Goal: Transaction & Acquisition: Purchase product/service

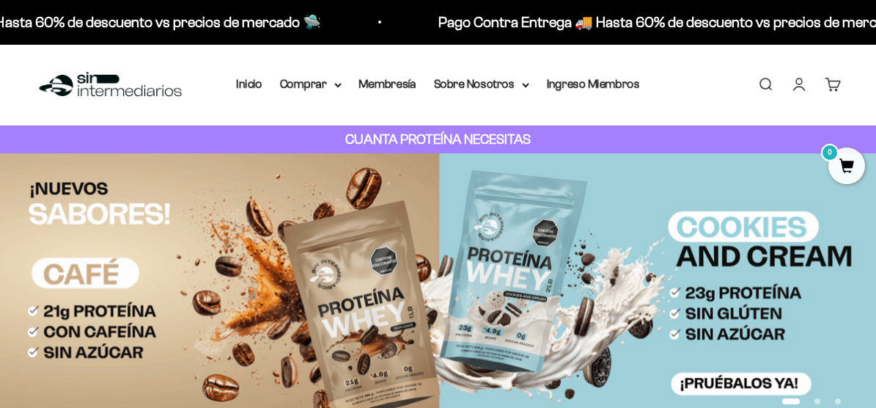
click at [765, 84] on link "Buscar" at bounding box center [765, 84] width 16 height 16
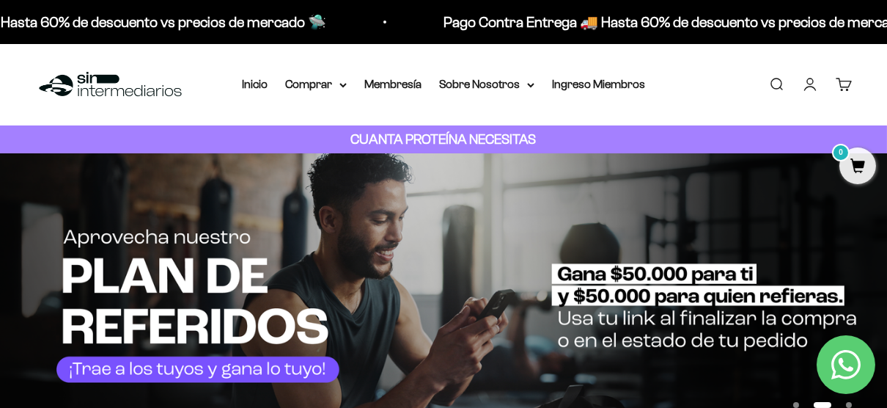
paste input "Proteína Whey"
type input "Proteína Whey"
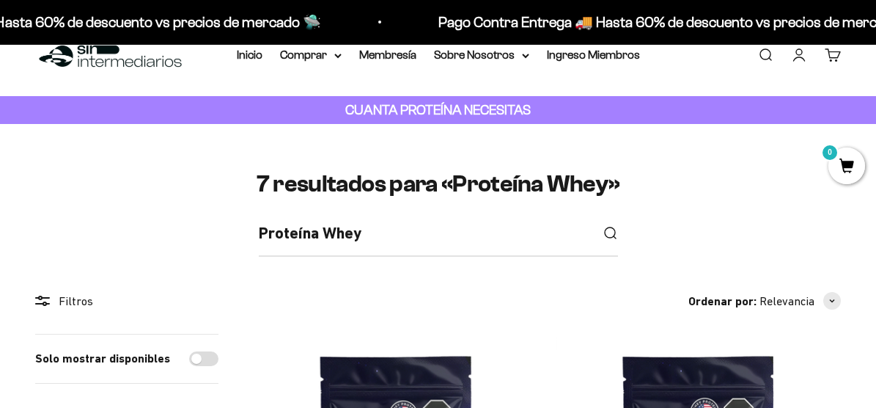
scroll to position [293, 0]
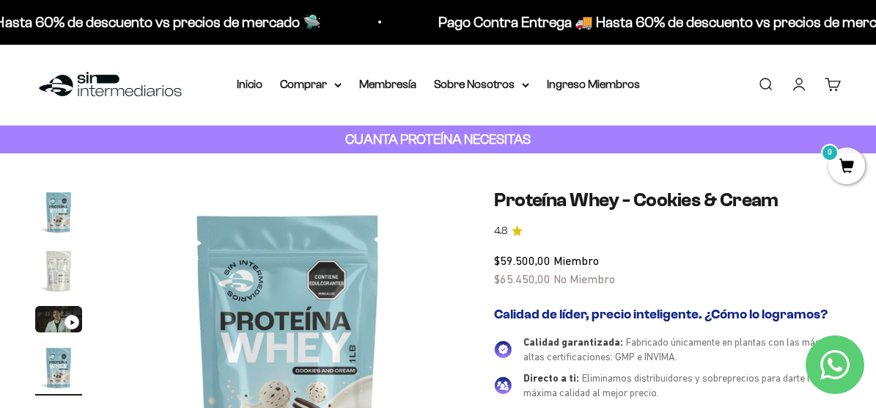
click at [762, 86] on link "Buscar" at bounding box center [765, 84] width 16 height 16
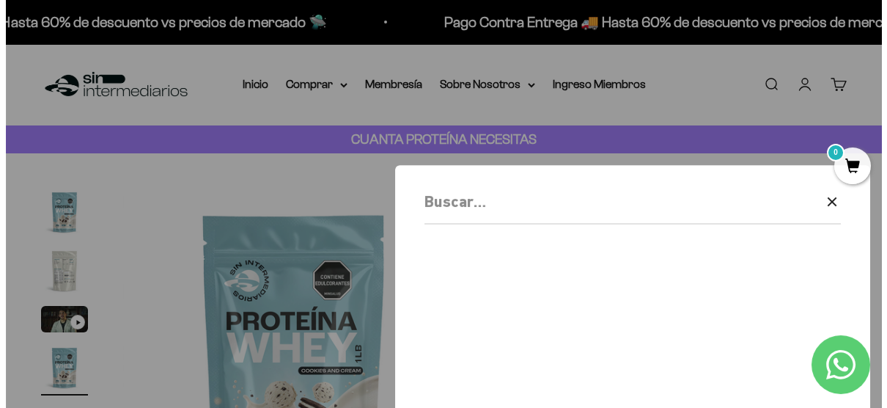
scroll to position [0, 1069]
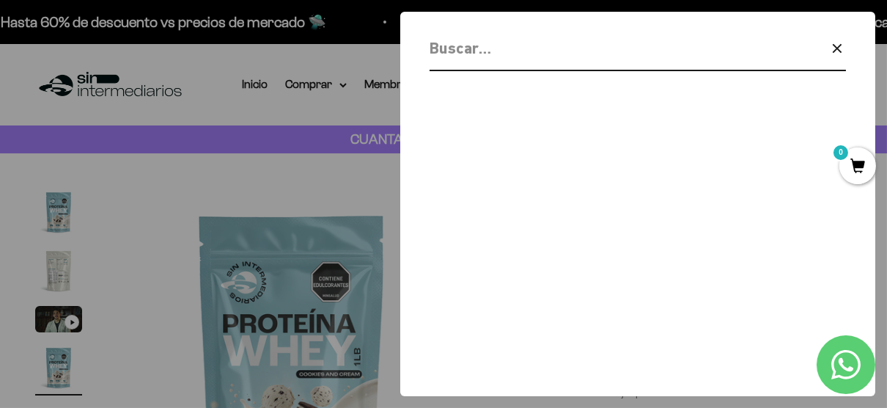
paste input "Gomas con Citrato de Magnesio"
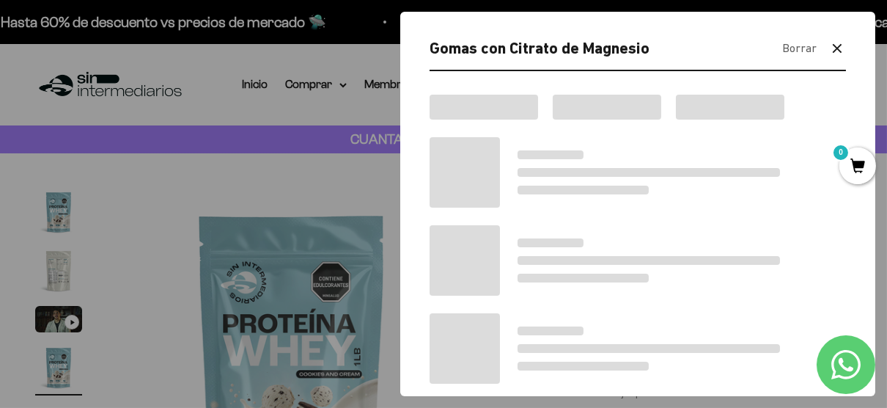
type input "Gomas con Citrato de Magnesio"
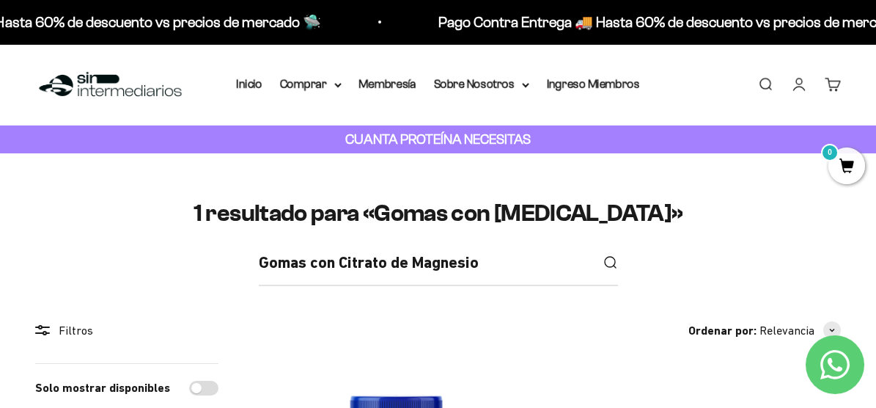
click at [767, 86] on link "Buscar" at bounding box center [765, 84] width 16 height 16
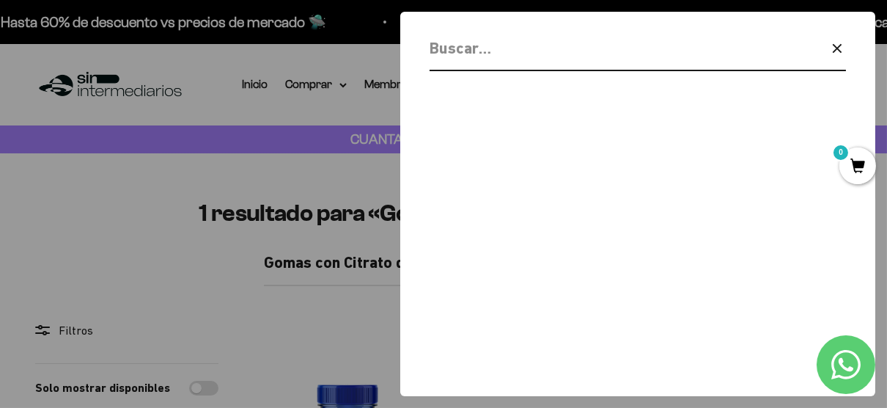
paste input "Gomas con Omega 3 DHA y Prebióticos"
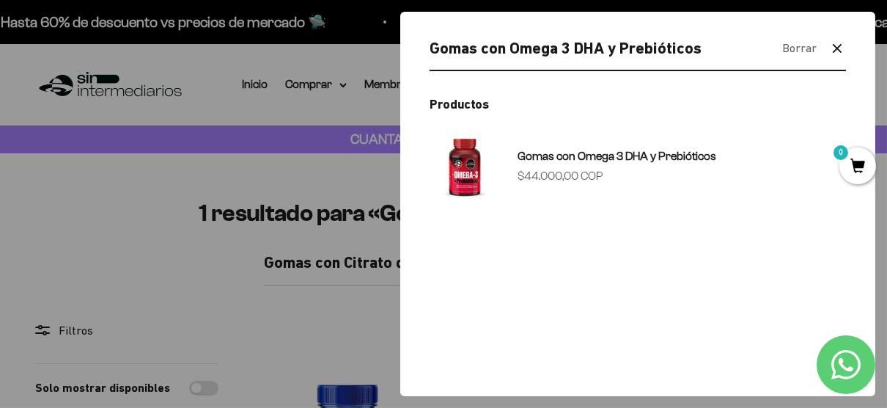
type input "Gomas con Omega 3 DHA y Prebióticos"
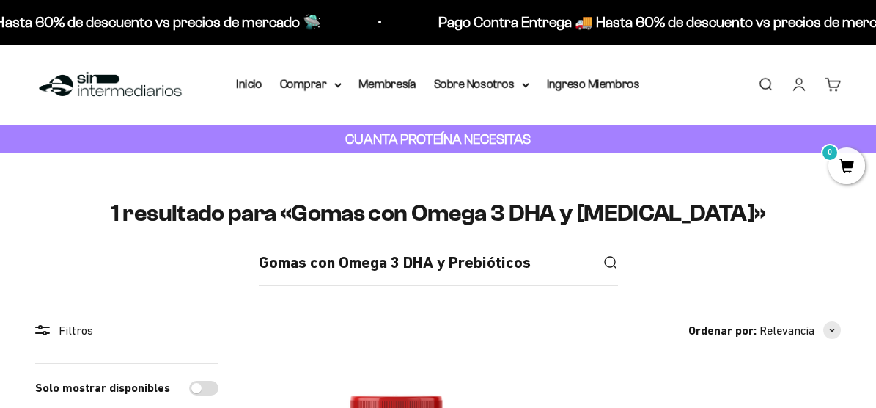
click at [762, 86] on link "Buscar" at bounding box center [765, 84] width 16 height 16
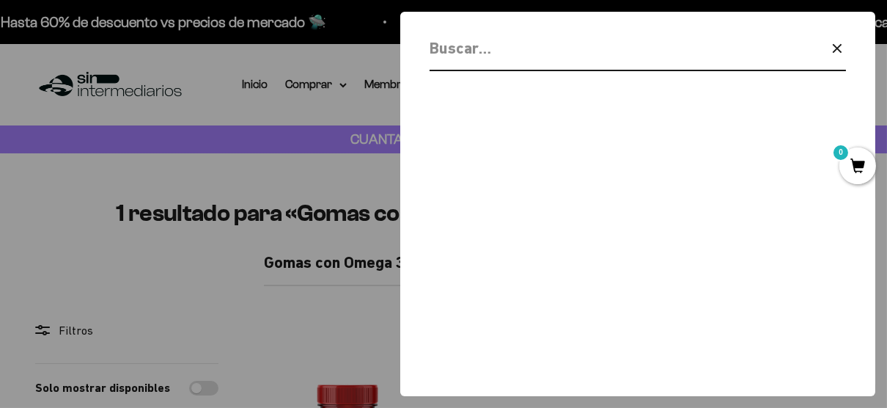
paste input "Proteína Aislada (ISO)"
type input "Proteína Aislada (ISO)"
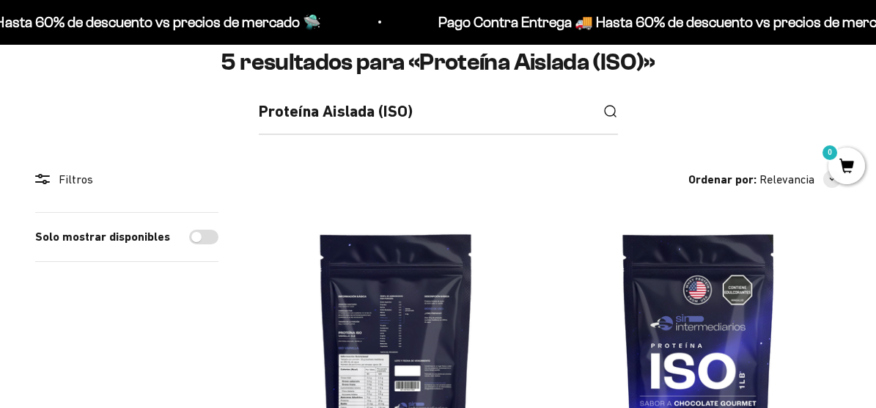
scroll to position [219, 0]
